Goal: Task Accomplishment & Management: Manage account settings

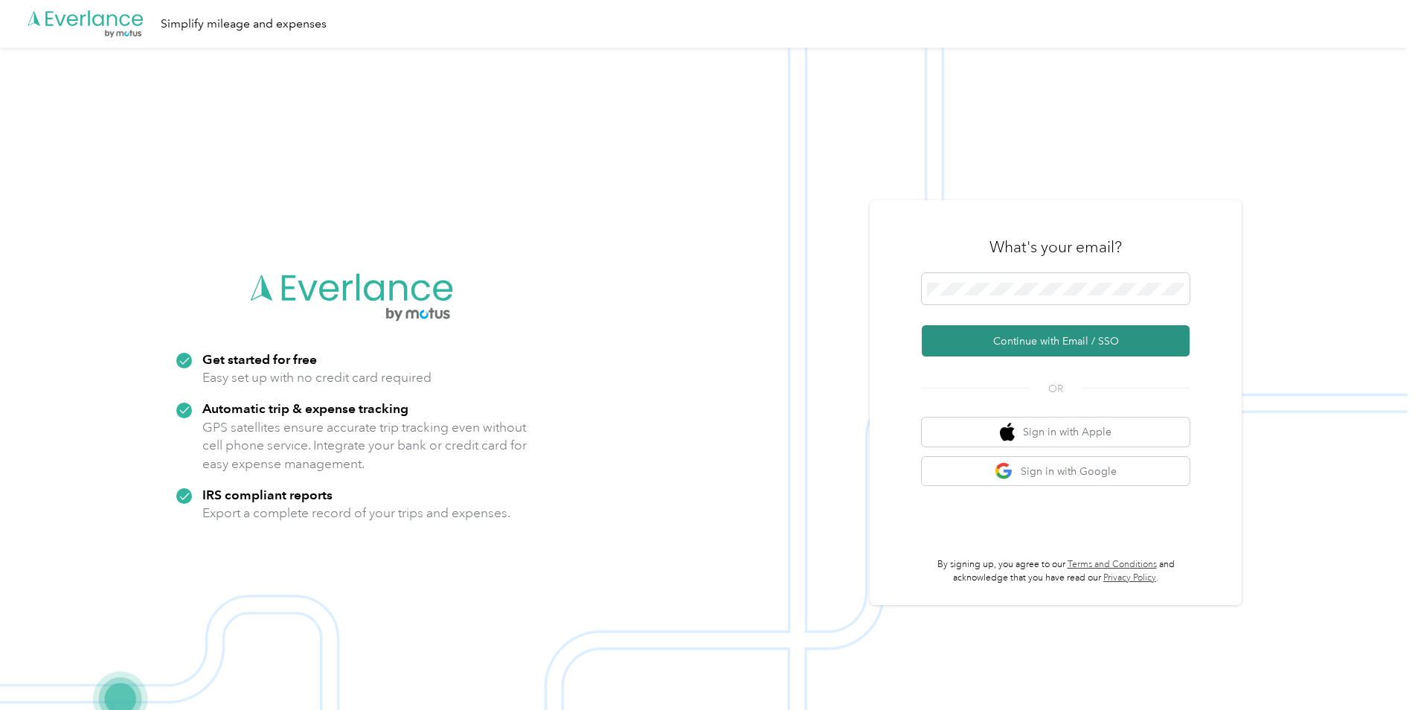
click at [1069, 346] on button "Continue with Email / SSO" at bounding box center [1056, 340] width 268 height 31
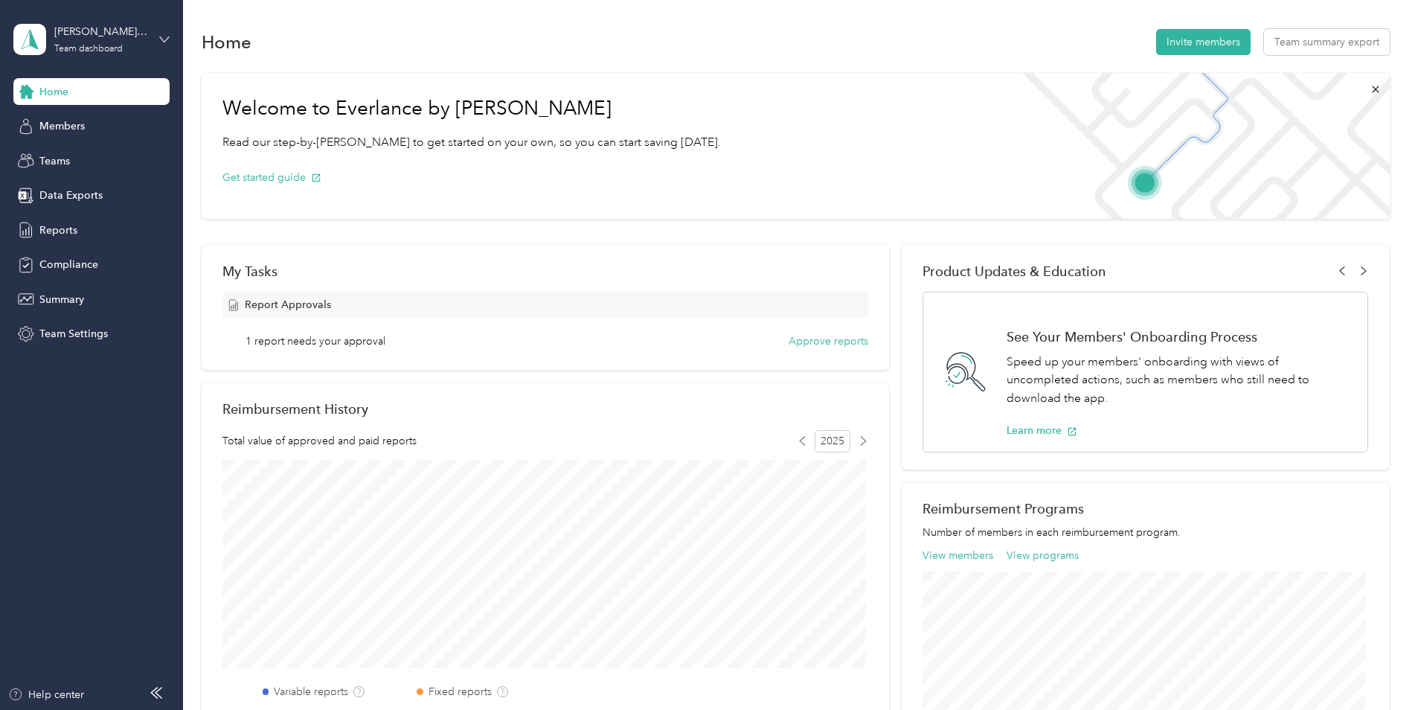
click at [161, 40] on icon at bounding box center [164, 39] width 10 height 10
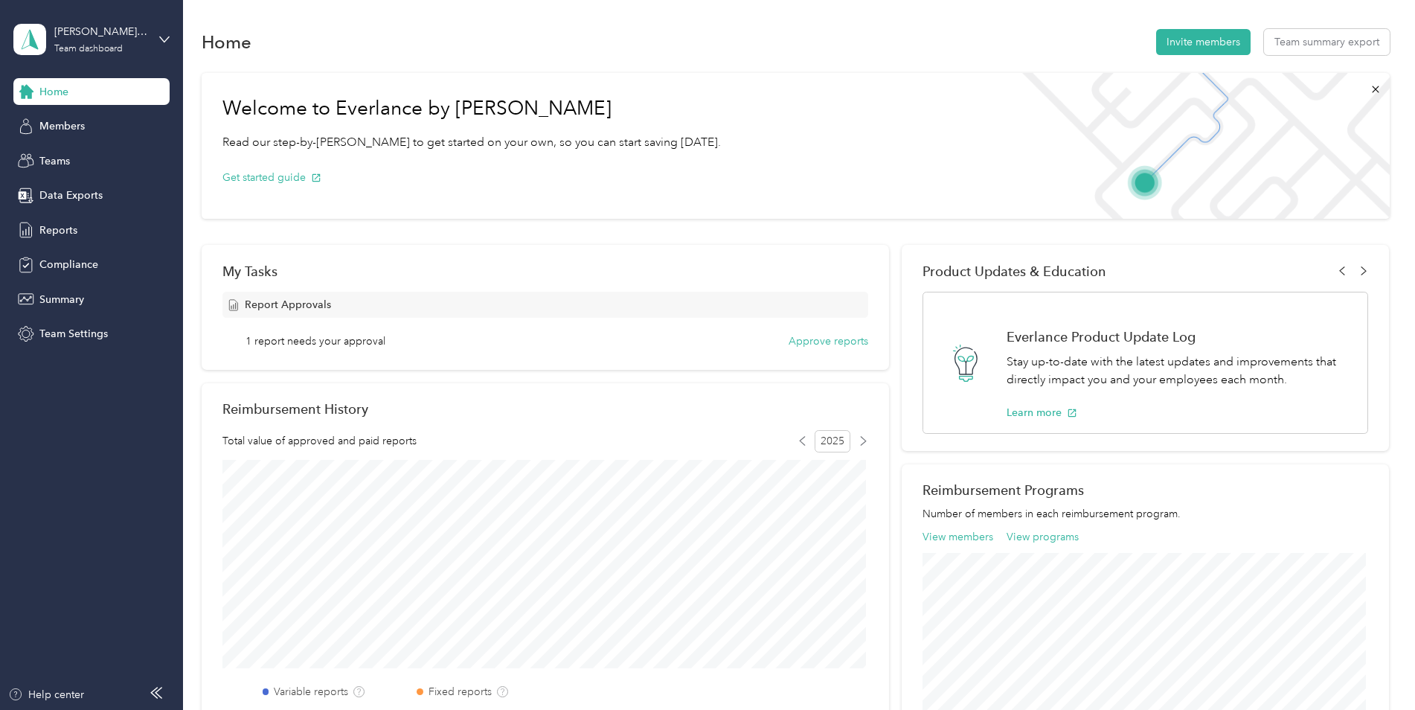
click at [119, 123] on div "Team dashboard" at bounding box center [254, 122] width 460 height 26
click at [58, 124] on span "Members" at bounding box center [61, 126] width 45 height 16
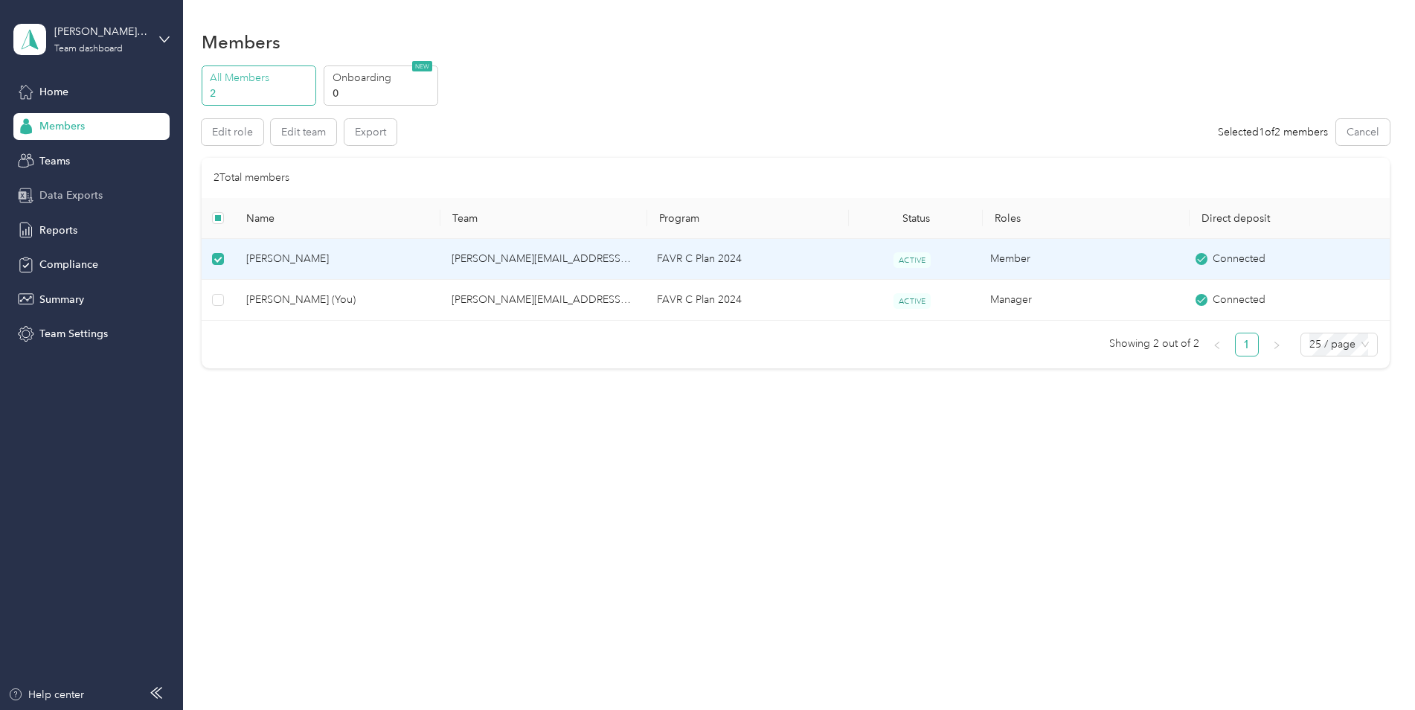
click at [87, 195] on span "Data Exports" at bounding box center [70, 195] width 63 height 16
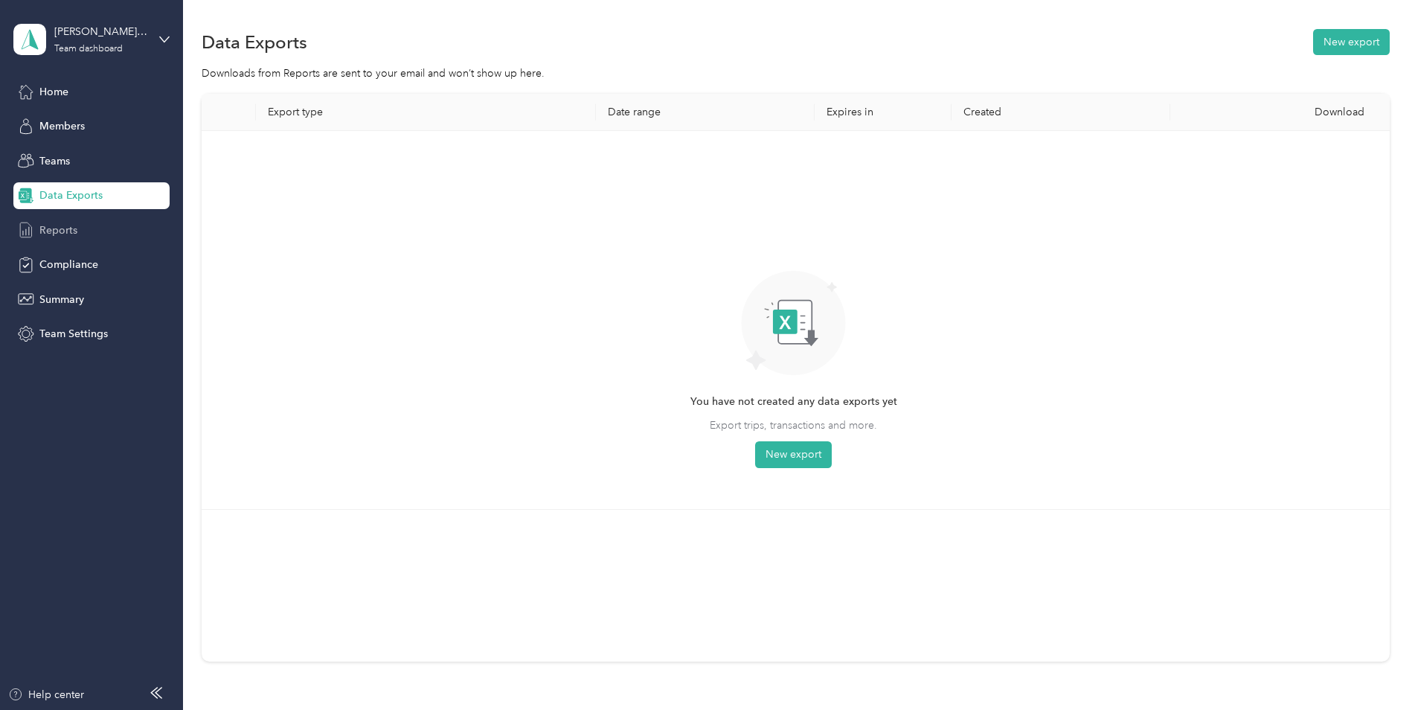
click at [80, 236] on div "Reports" at bounding box center [91, 229] width 156 height 27
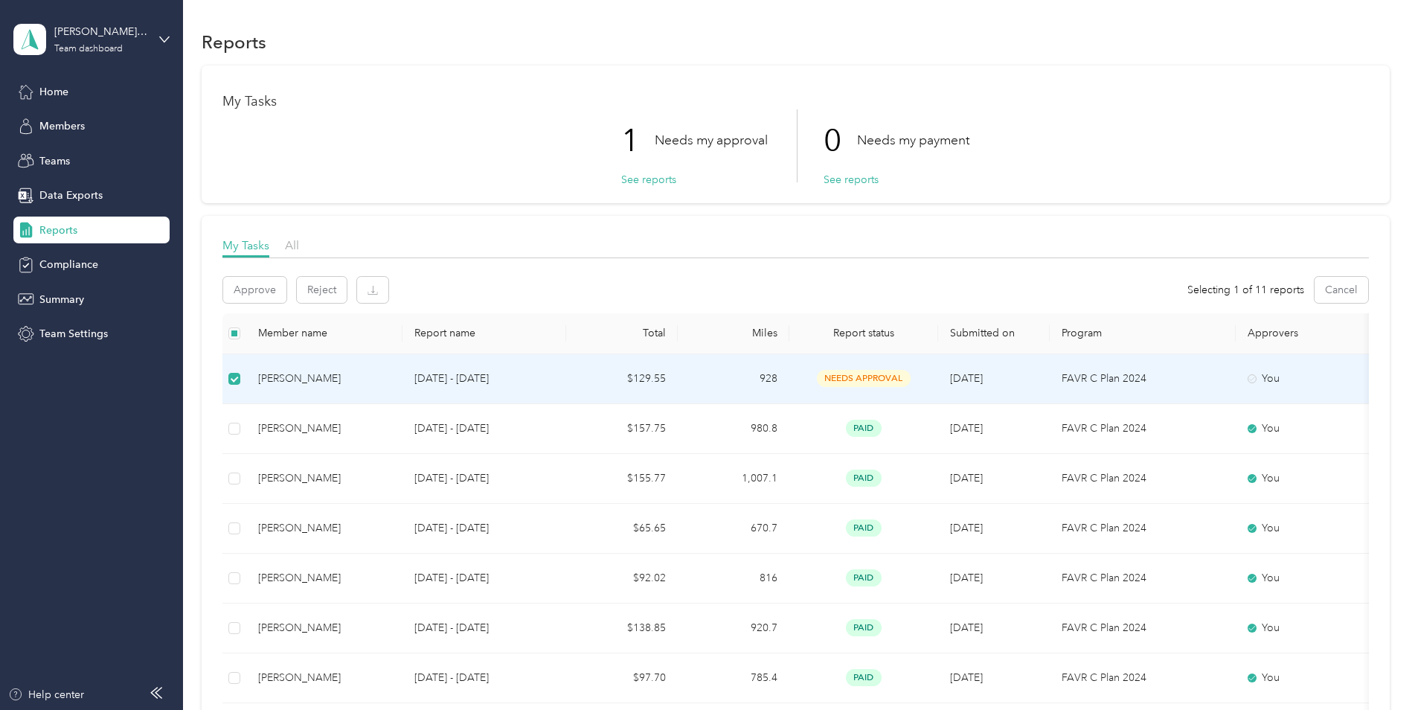
click at [1254, 378] on icon at bounding box center [1251, 379] width 5 height 4
click at [249, 289] on button "Approve" at bounding box center [254, 290] width 63 height 26
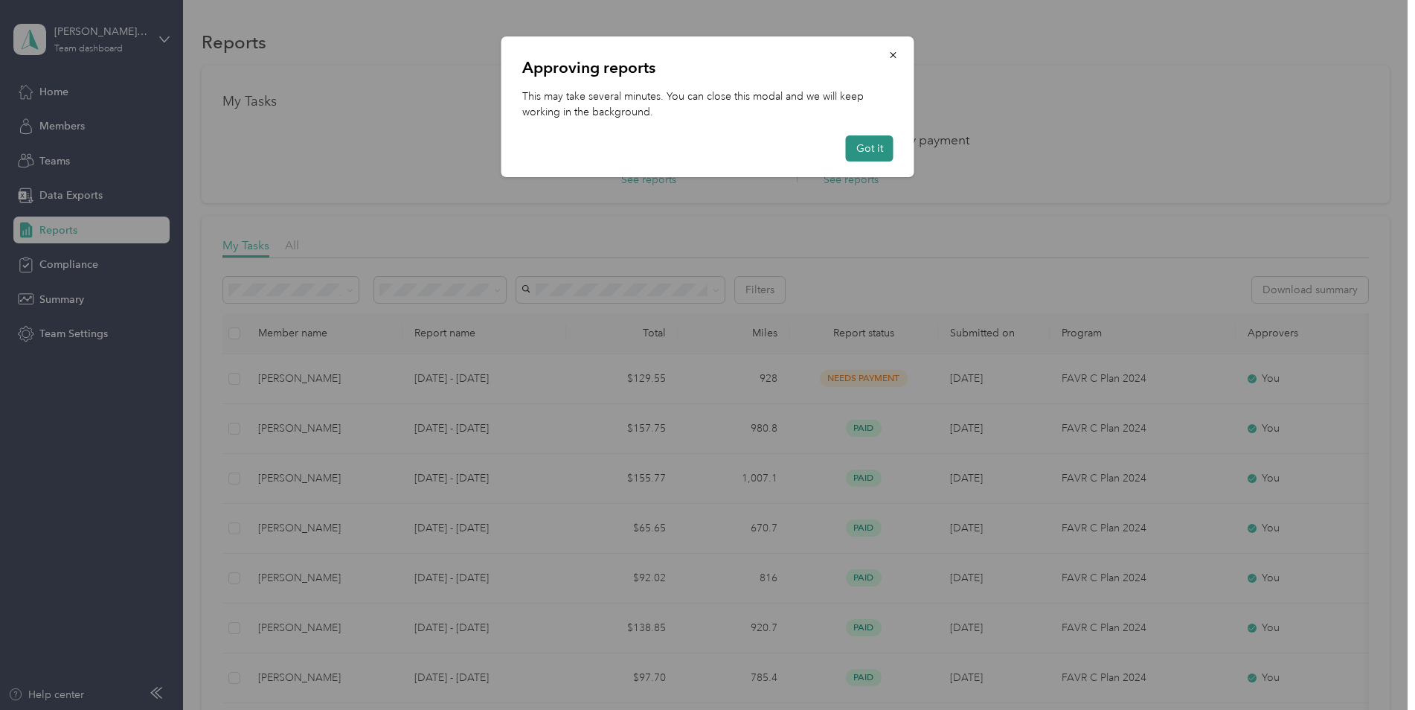
click at [865, 150] on button "Got it" at bounding box center [870, 148] width 48 height 26
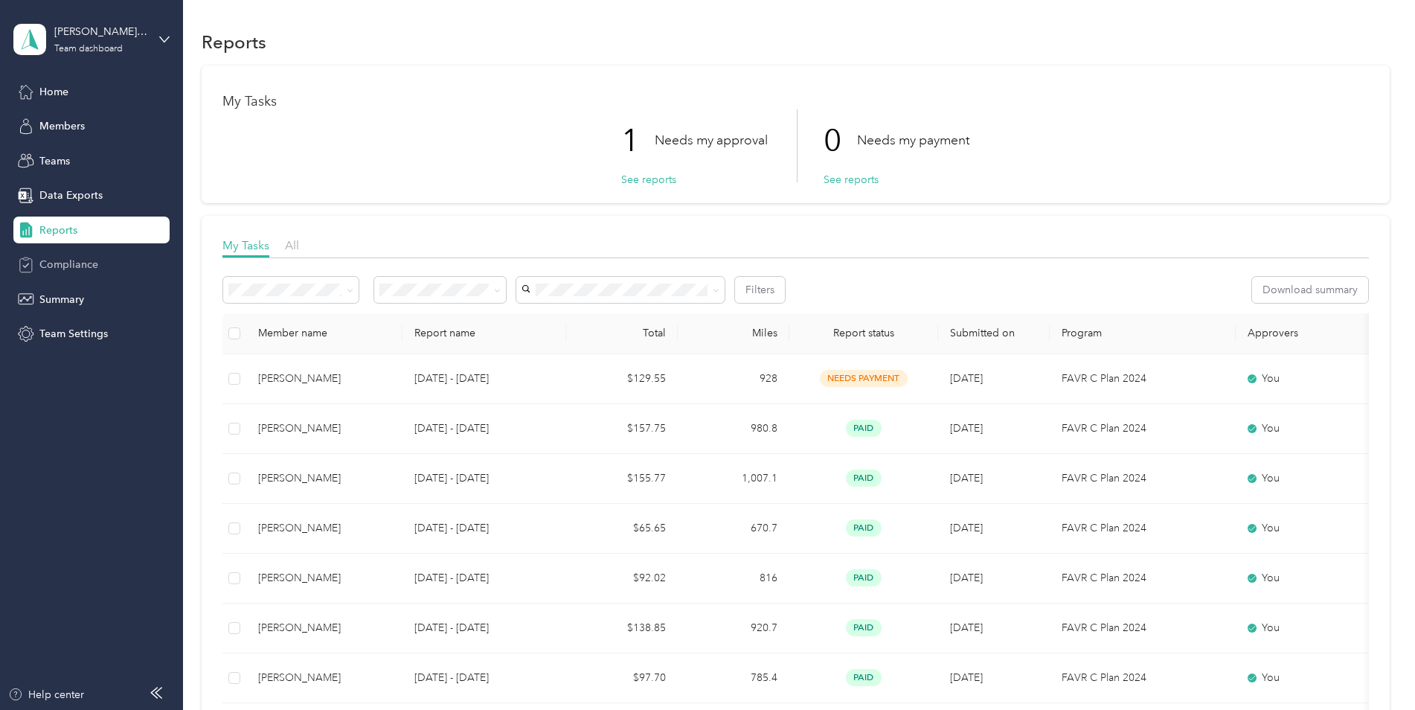
click at [77, 266] on span "Compliance" at bounding box center [68, 265] width 59 height 16
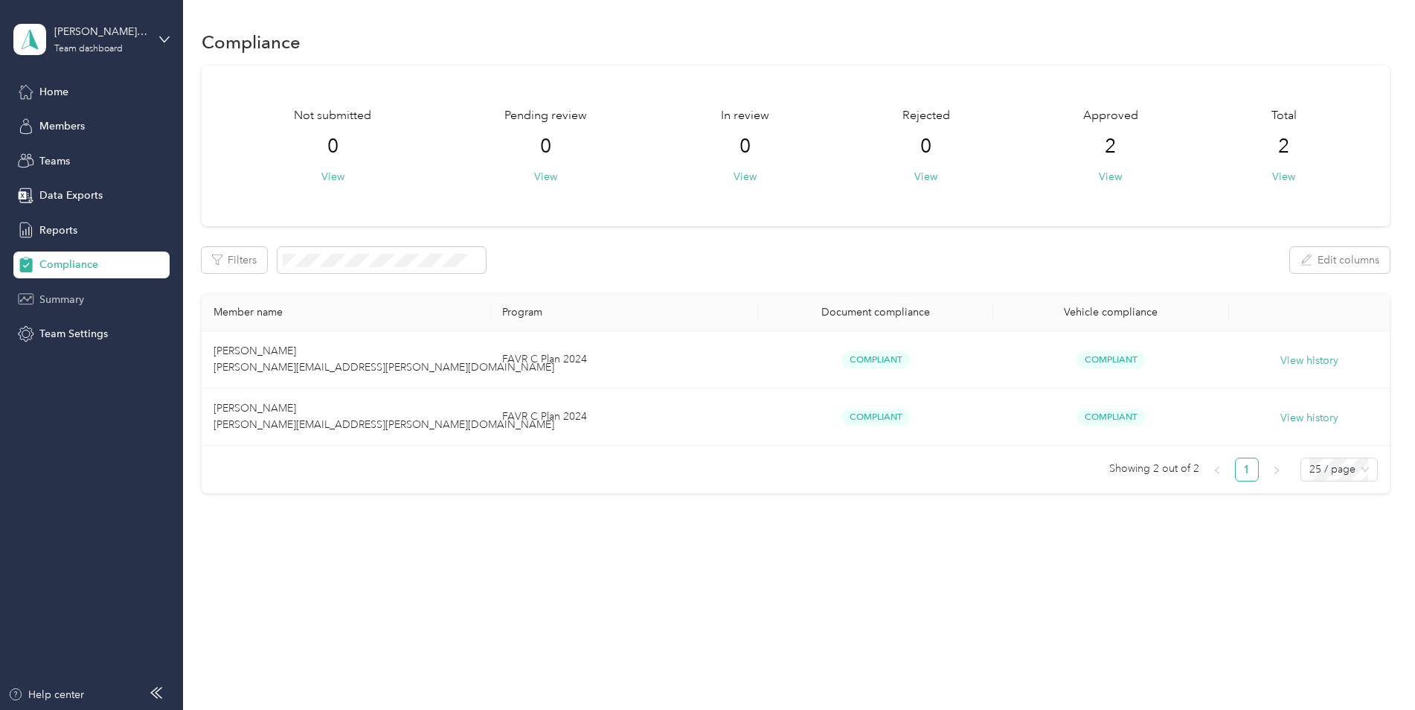
click at [61, 296] on span "Summary" at bounding box center [61, 300] width 45 height 16
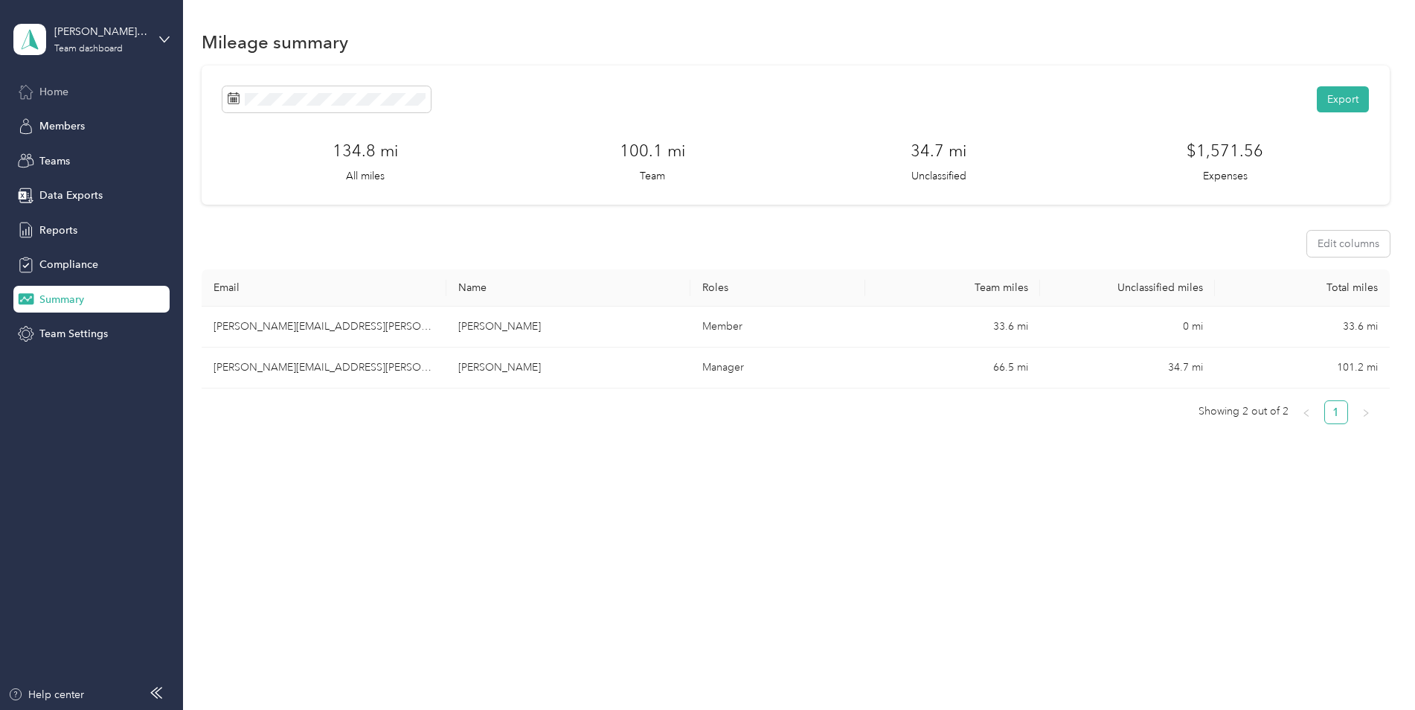
click at [56, 86] on span "Home" at bounding box center [53, 92] width 29 height 16
